Goal: Entertainment & Leisure: Consume media (video, audio)

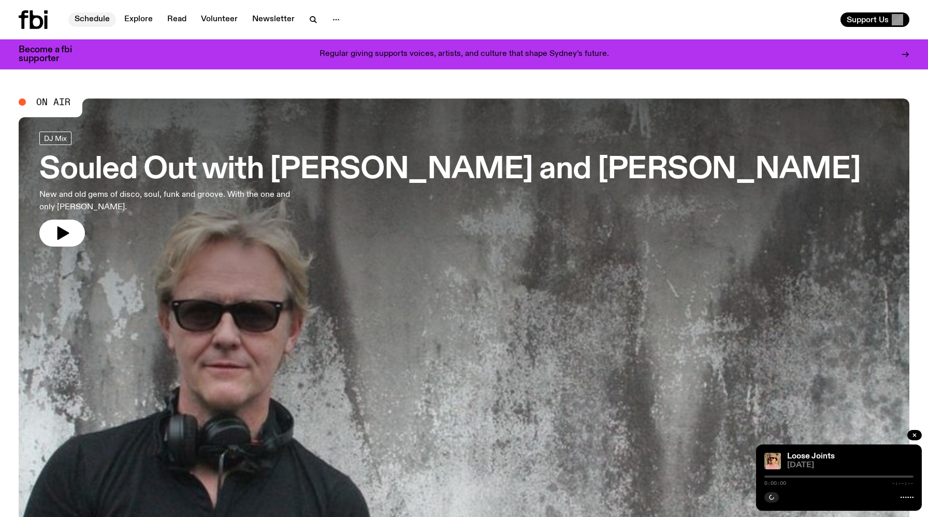
click at [96, 19] on link "Schedule" at bounding box center [92, 19] width 48 height 15
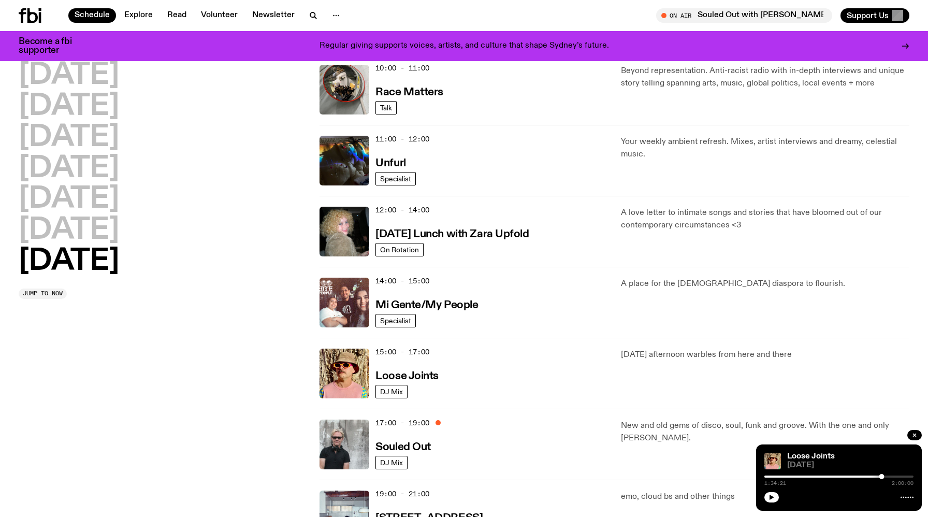
scroll to position [326, 0]
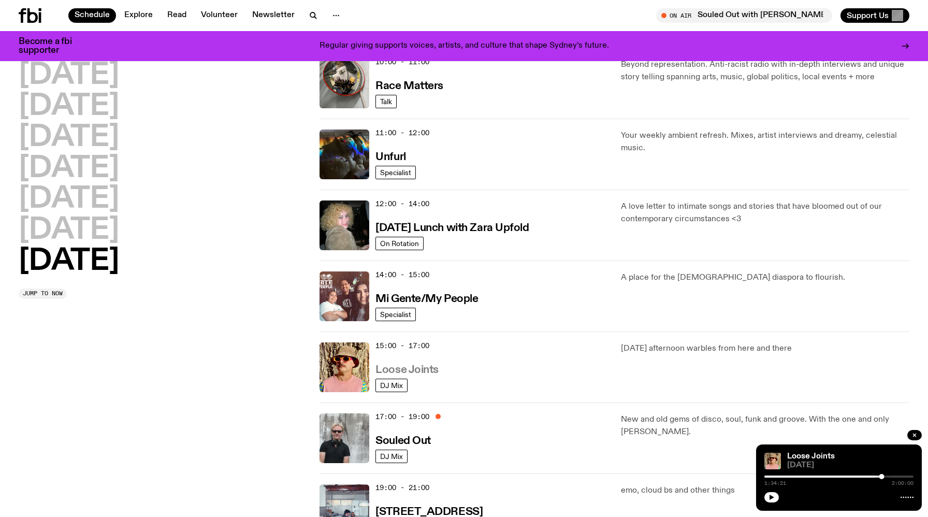
click at [412, 371] on h3 "Loose Joints" at bounding box center [406, 370] width 63 height 11
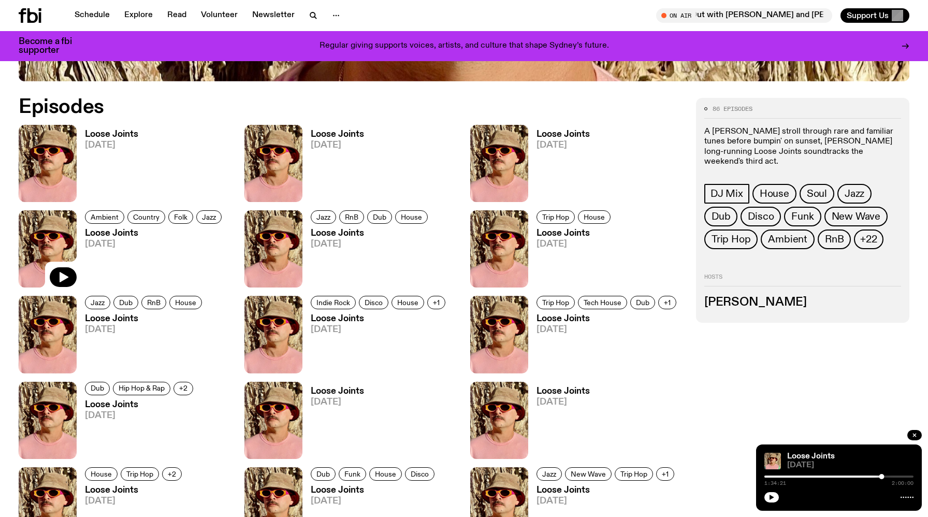
scroll to position [559, 0]
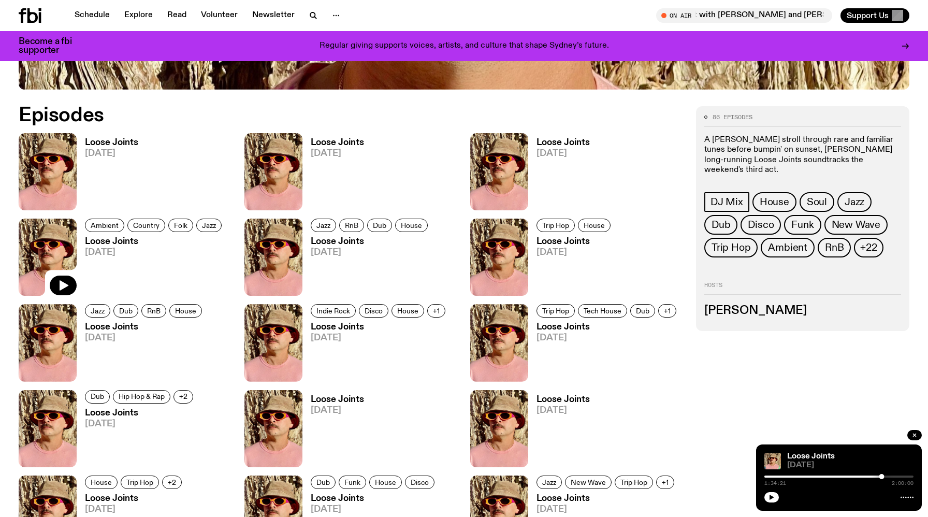
click at [97, 146] on h3 "Loose Joints" at bounding box center [111, 142] width 53 height 9
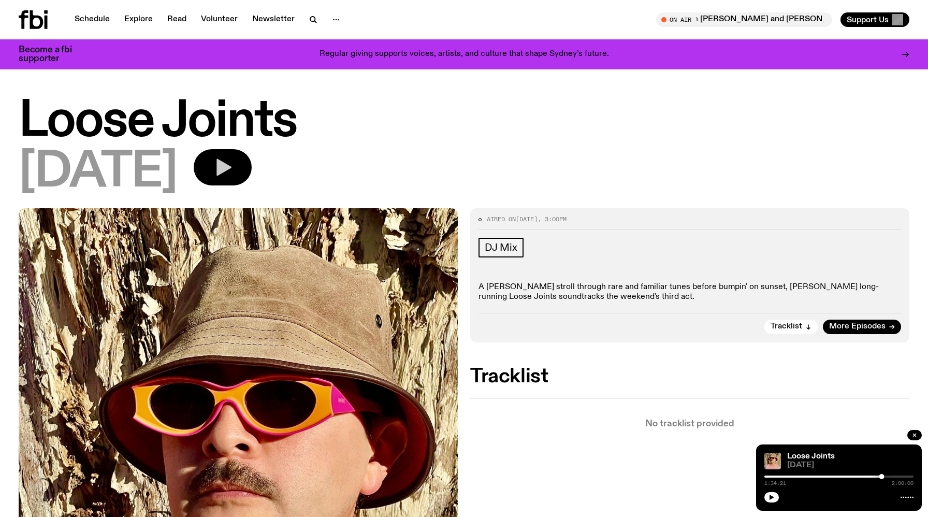
click at [252, 183] on button "button" at bounding box center [223, 167] width 58 height 36
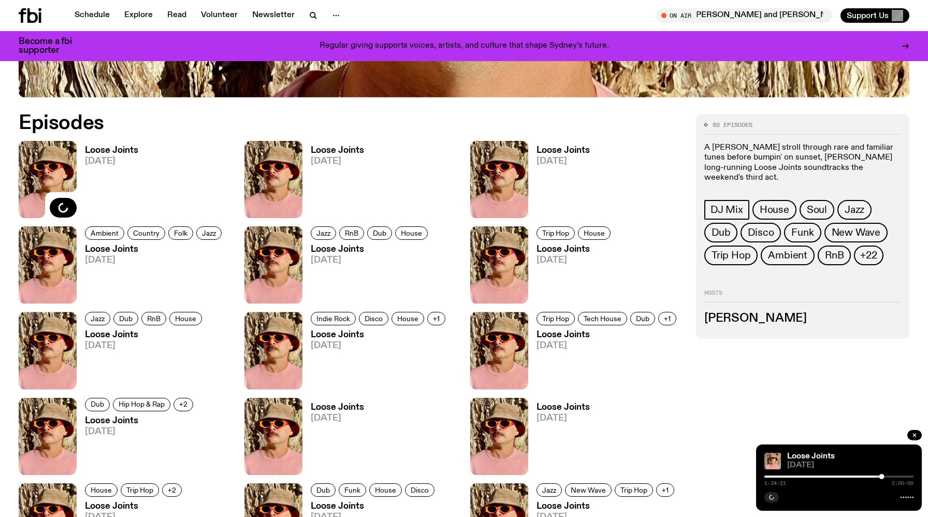
scroll to position [551, 0]
click at [296, 201] on button "button" at bounding box center [289, 208] width 27 height 20
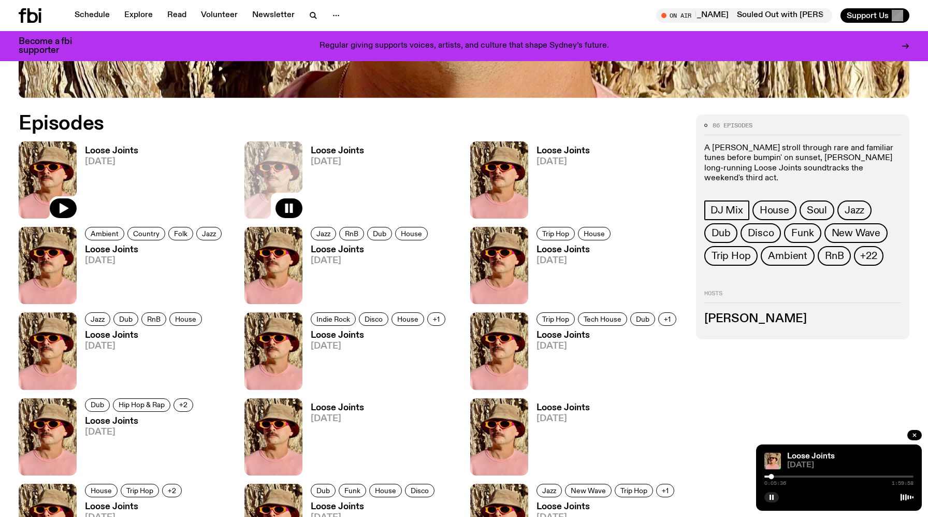
drag, startPoint x: 9, startPoint y: 174, endPoint x: 47, endPoint y: 170, distance: 38.5
click at [61, 204] on icon "button" at bounding box center [63, 208] width 12 height 12
